Goal: Task Accomplishment & Management: Use online tool/utility

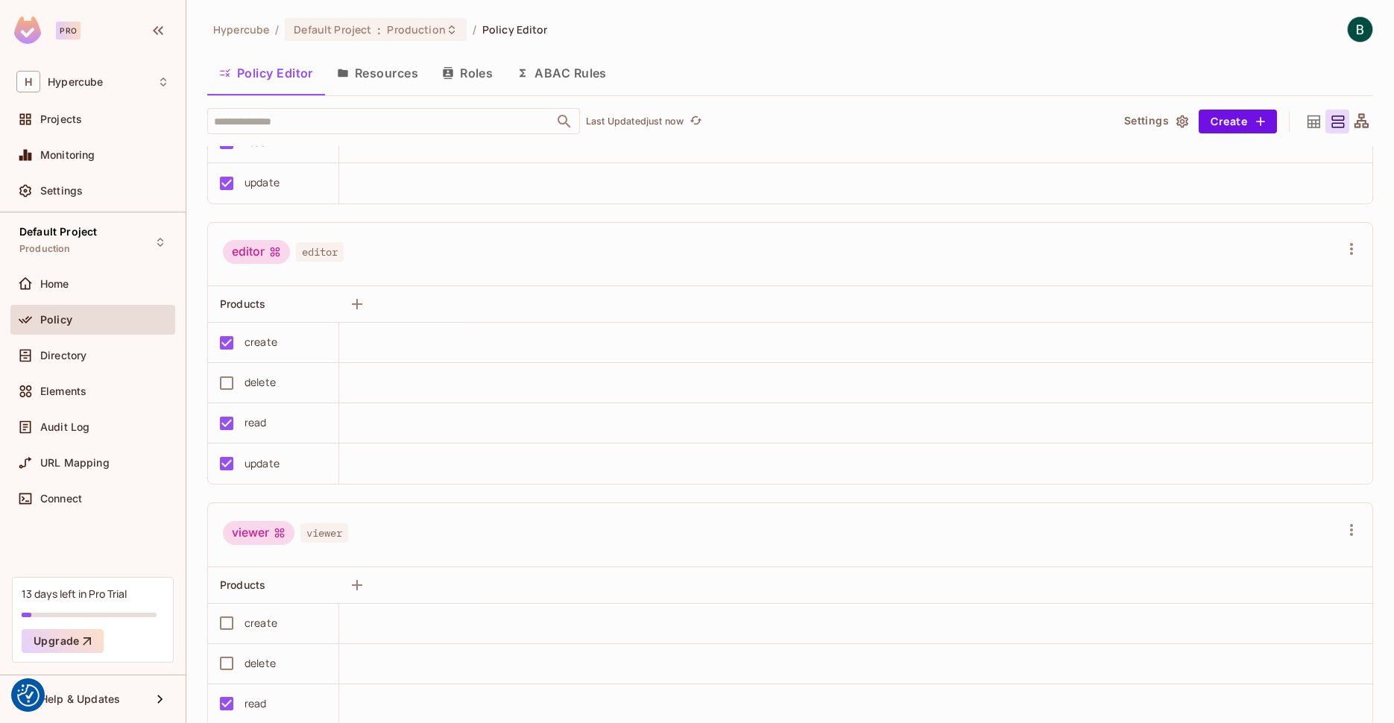
scroll to position [202, 0]
click at [1150, 126] on button "Settings" at bounding box center [1155, 122] width 75 height 24
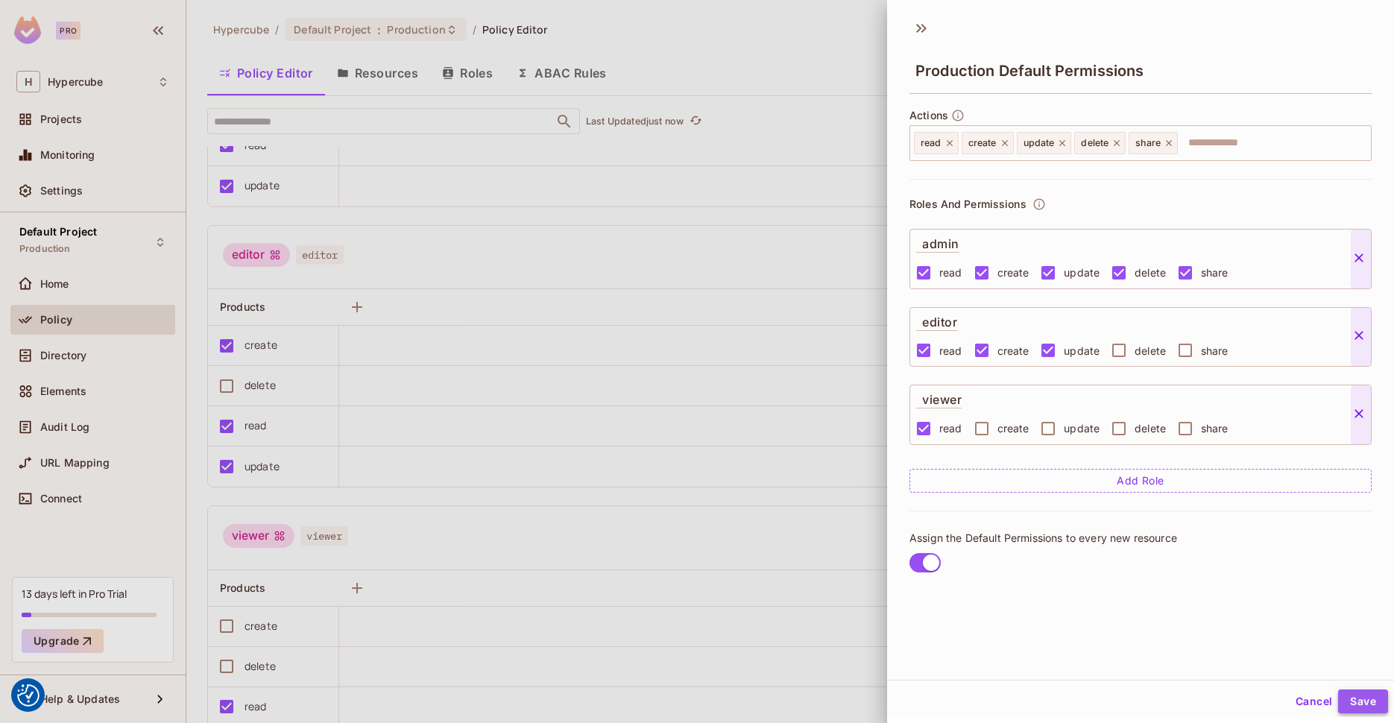
click at [1362, 699] on button "Save" at bounding box center [1363, 701] width 50 height 24
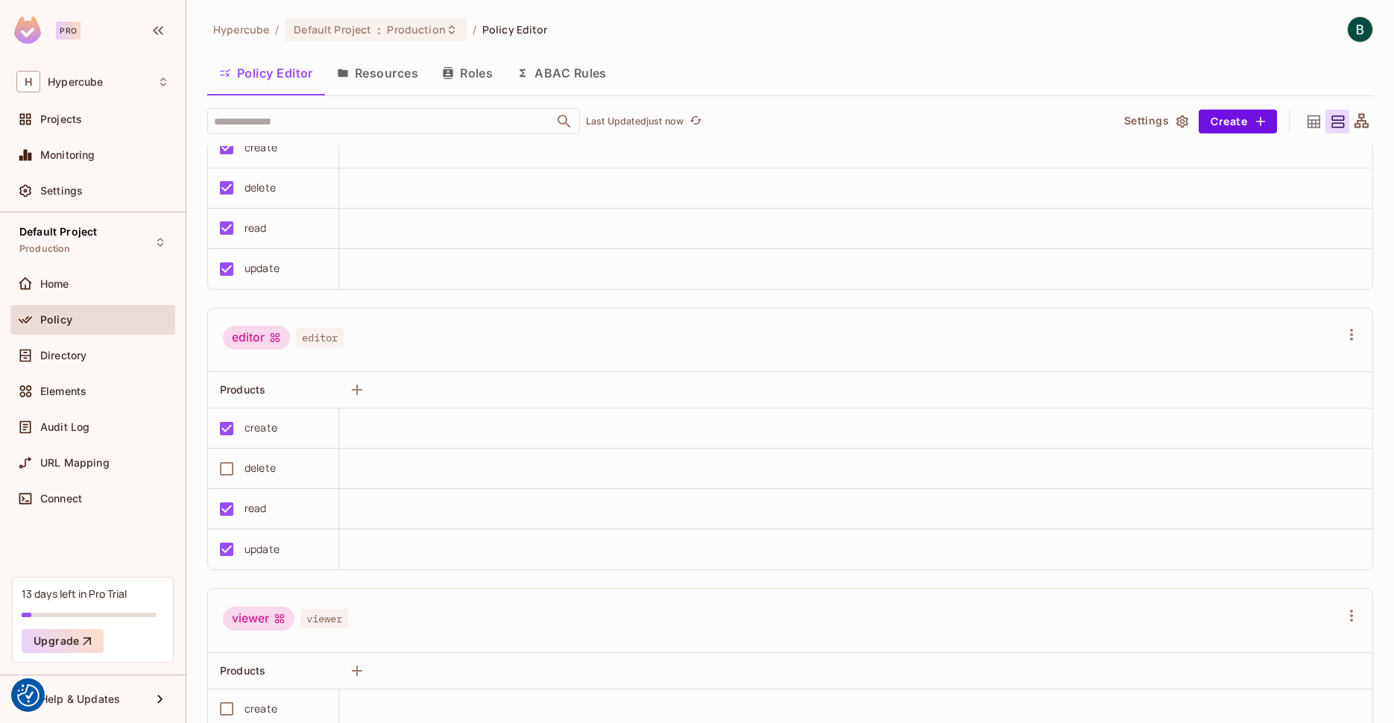
scroll to position [0, 0]
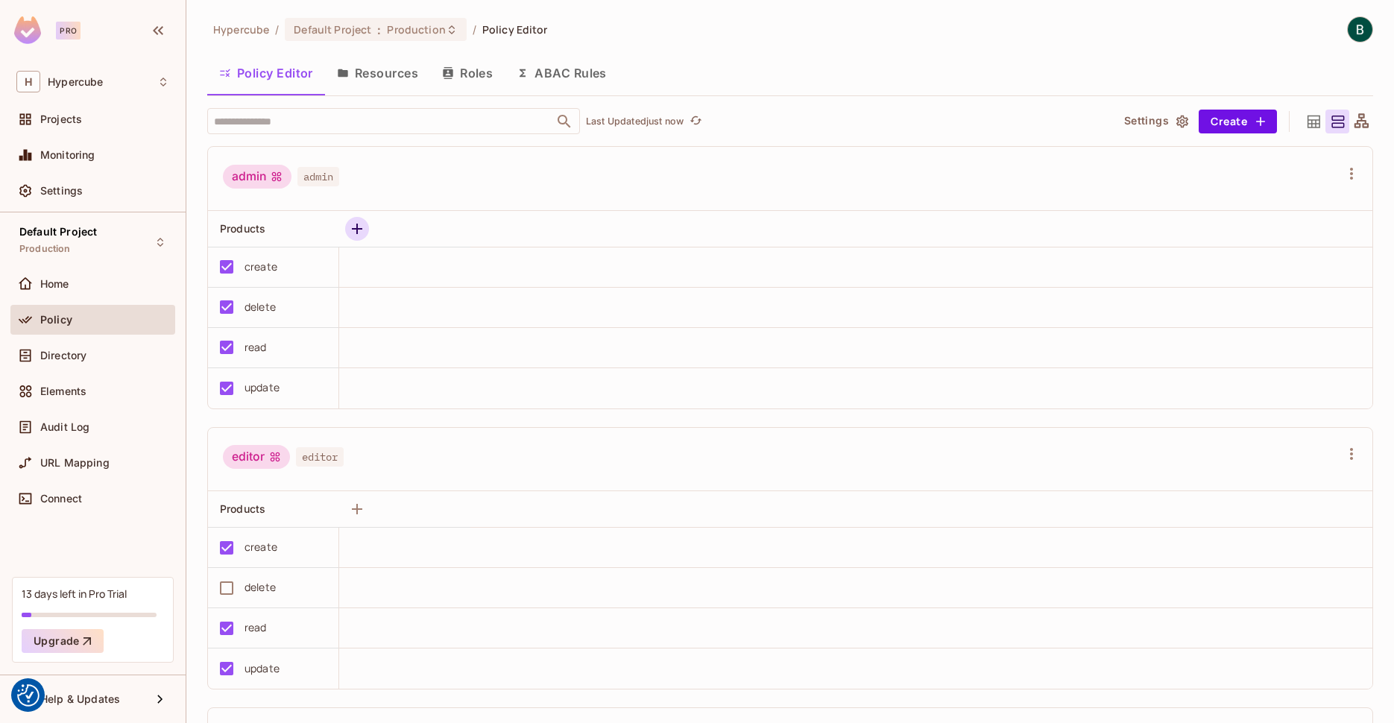
click at [350, 224] on icon "button" at bounding box center [357, 229] width 18 height 18
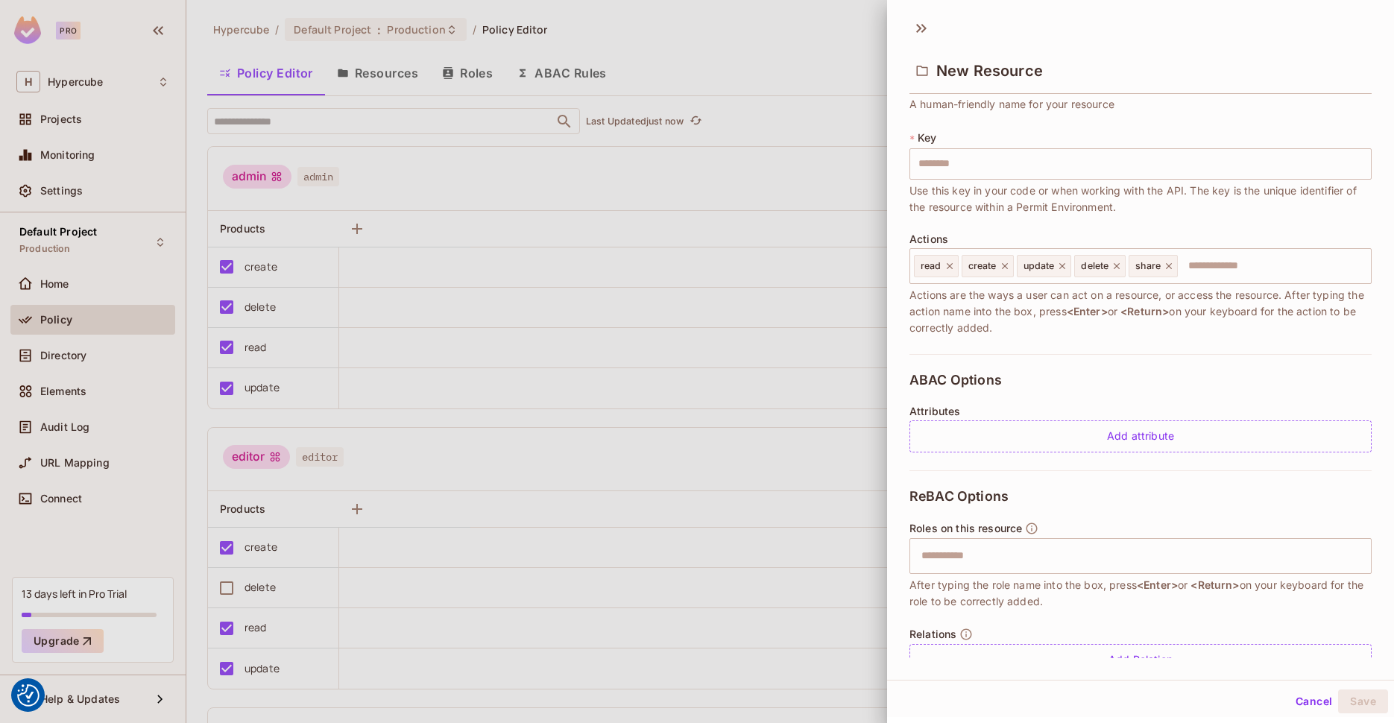
scroll to position [97, 0]
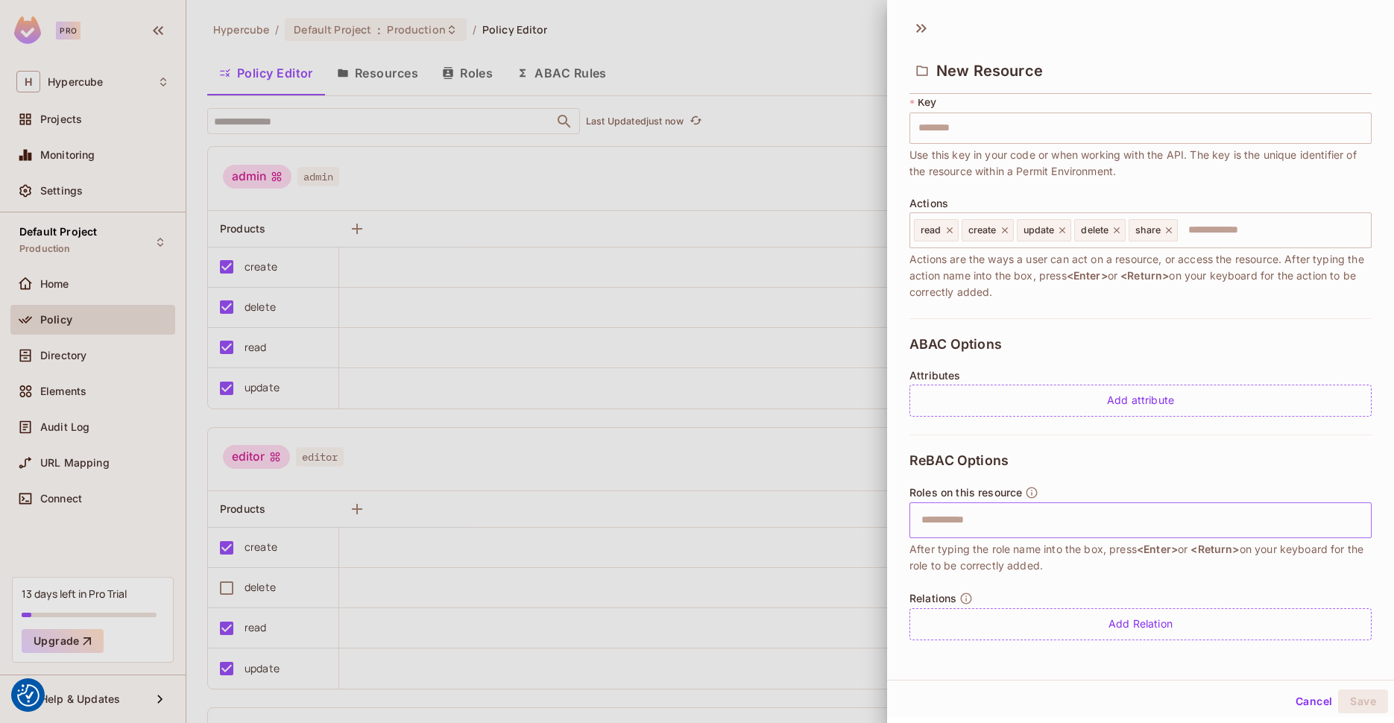
click at [1006, 518] on input "text" at bounding box center [1138, 520] width 452 height 30
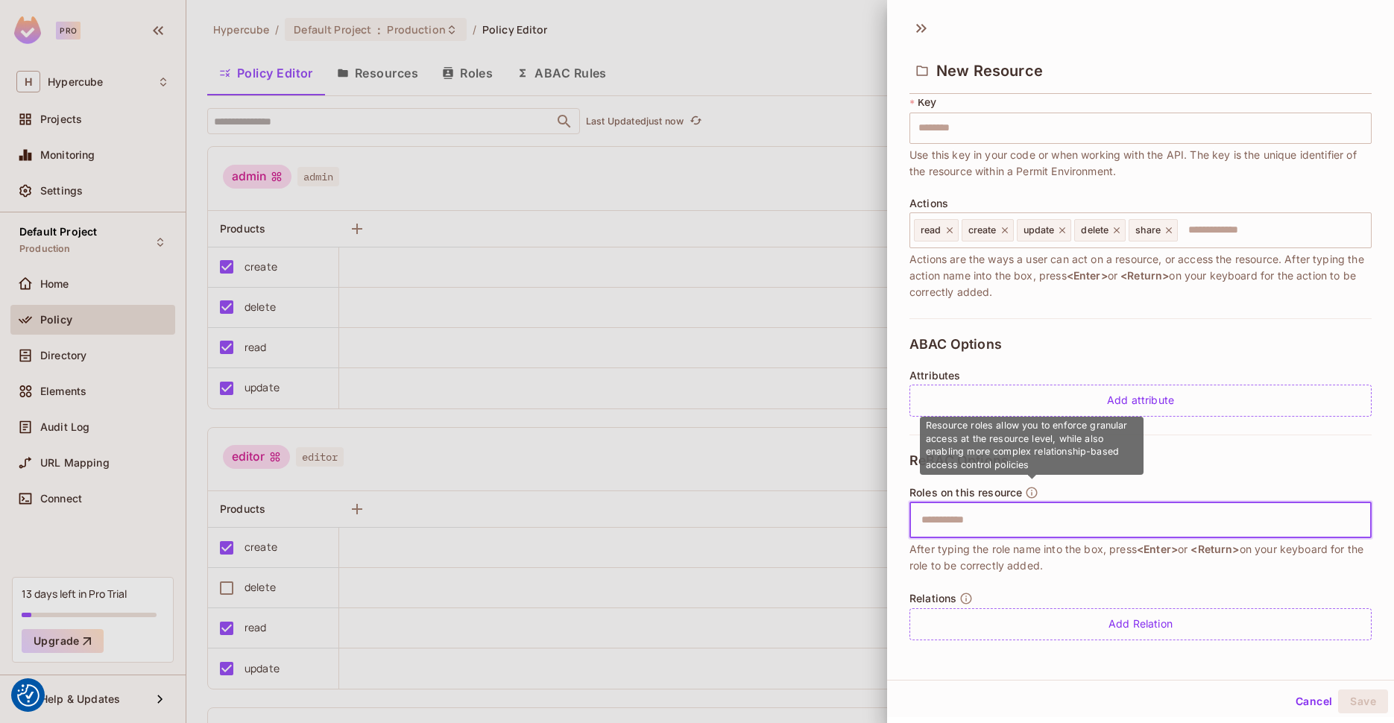
click at [1030, 492] on icon "button" at bounding box center [1031, 492] width 13 height 13
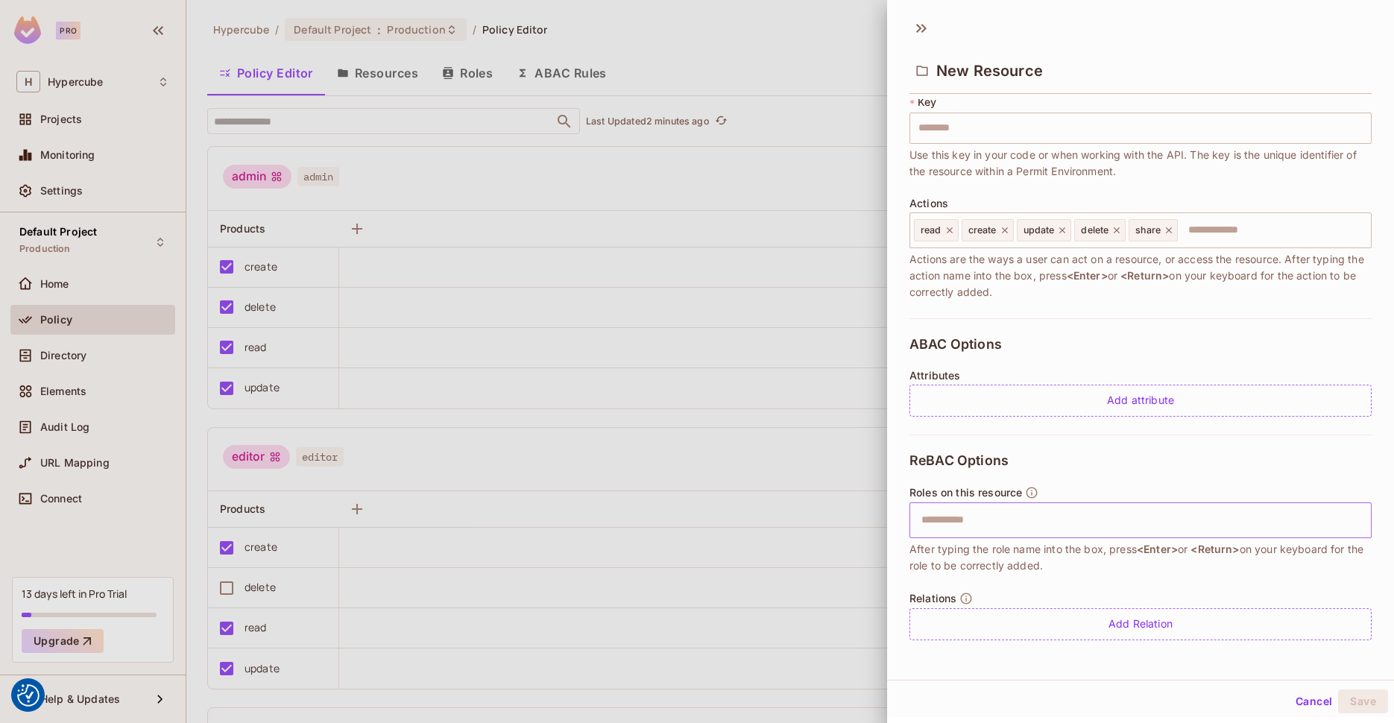
click at [983, 517] on input "text" at bounding box center [1138, 520] width 452 height 30
click at [1134, 620] on div "Add Relation" at bounding box center [1140, 624] width 462 height 32
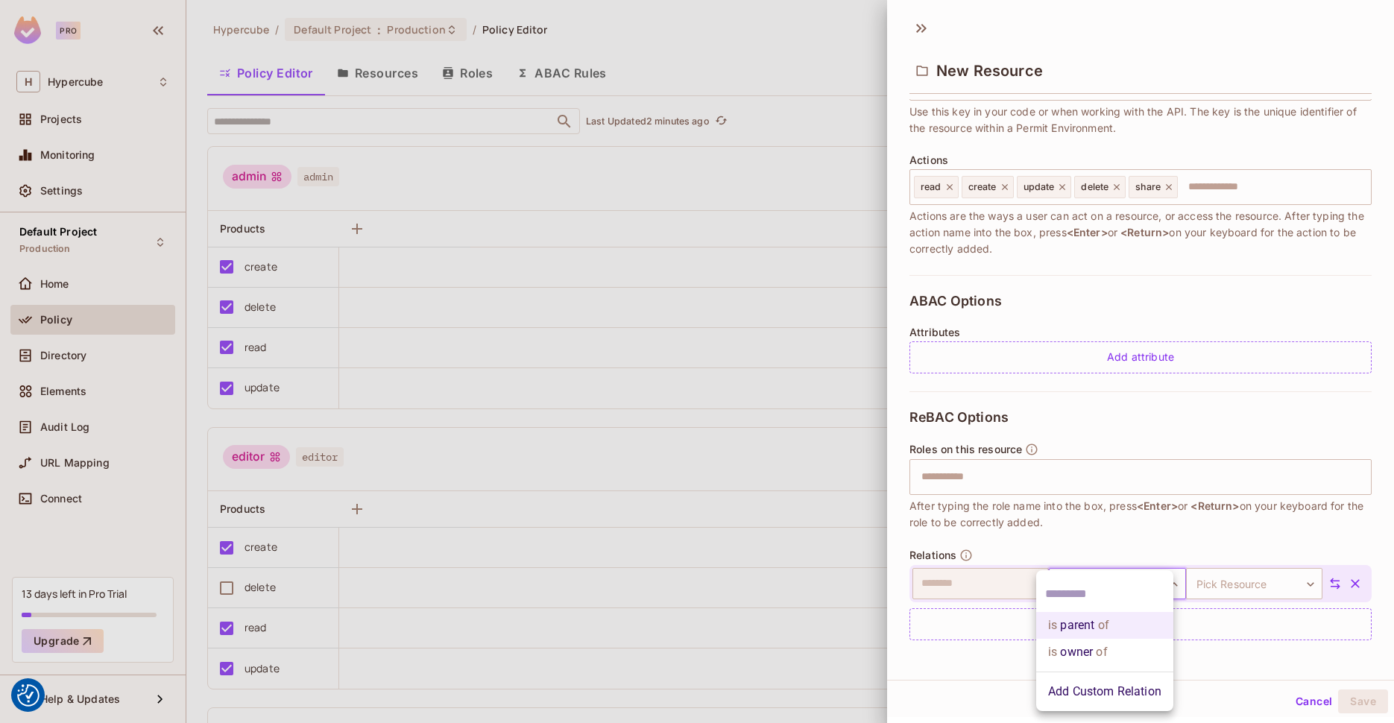
click at [1108, 581] on body "We use cookies to enhance your browsing experience, serve personalized ads or c…" at bounding box center [697, 361] width 1394 height 723
click at [1108, 581] on div at bounding box center [1104, 594] width 137 height 36
click at [1084, 534] on div at bounding box center [697, 361] width 1394 height 723
click at [1093, 581] on body "We use cookies to enhance your browsing experience, serve personalized ads or c…" at bounding box center [697, 361] width 1394 height 723
click at [1093, 698] on li "Add Custom Relation" at bounding box center [1104, 691] width 137 height 27
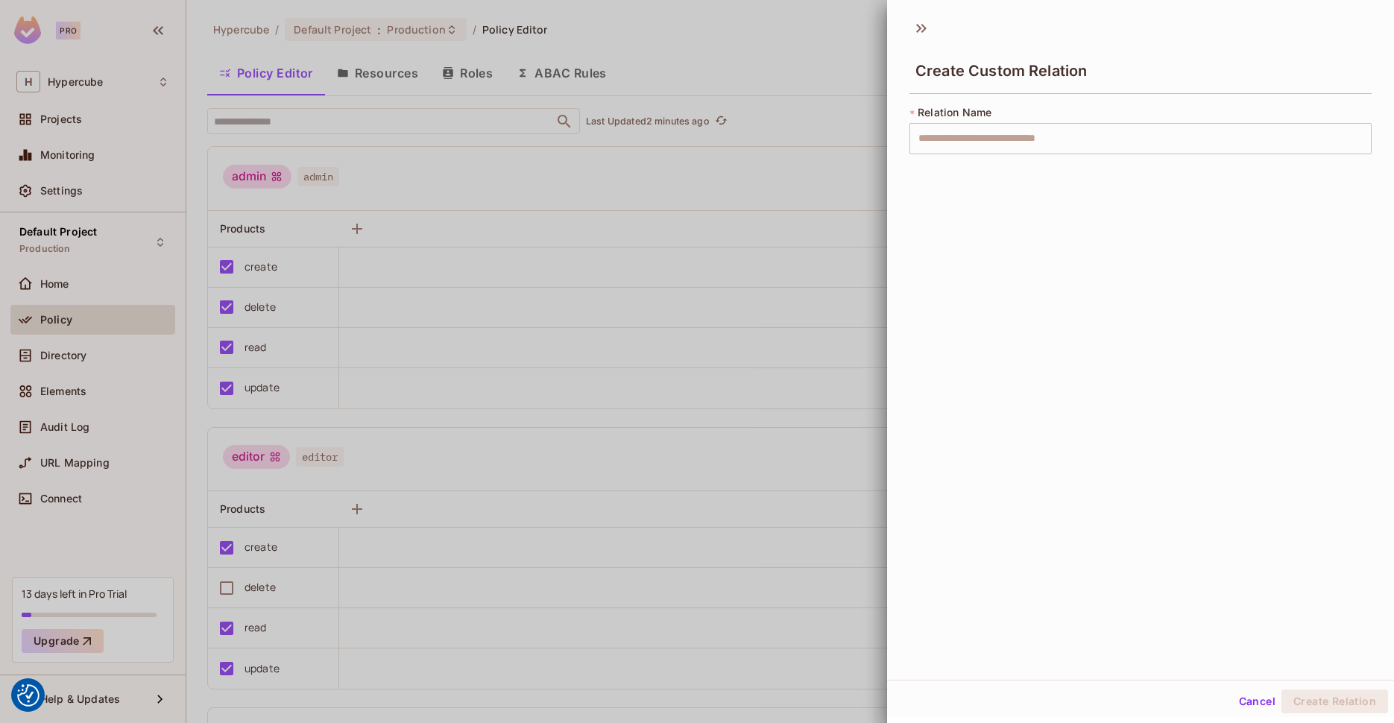
click at [1245, 698] on button "Cancel" at bounding box center [1257, 701] width 48 height 24
